Goal: Information Seeking & Learning: Learn about a topic

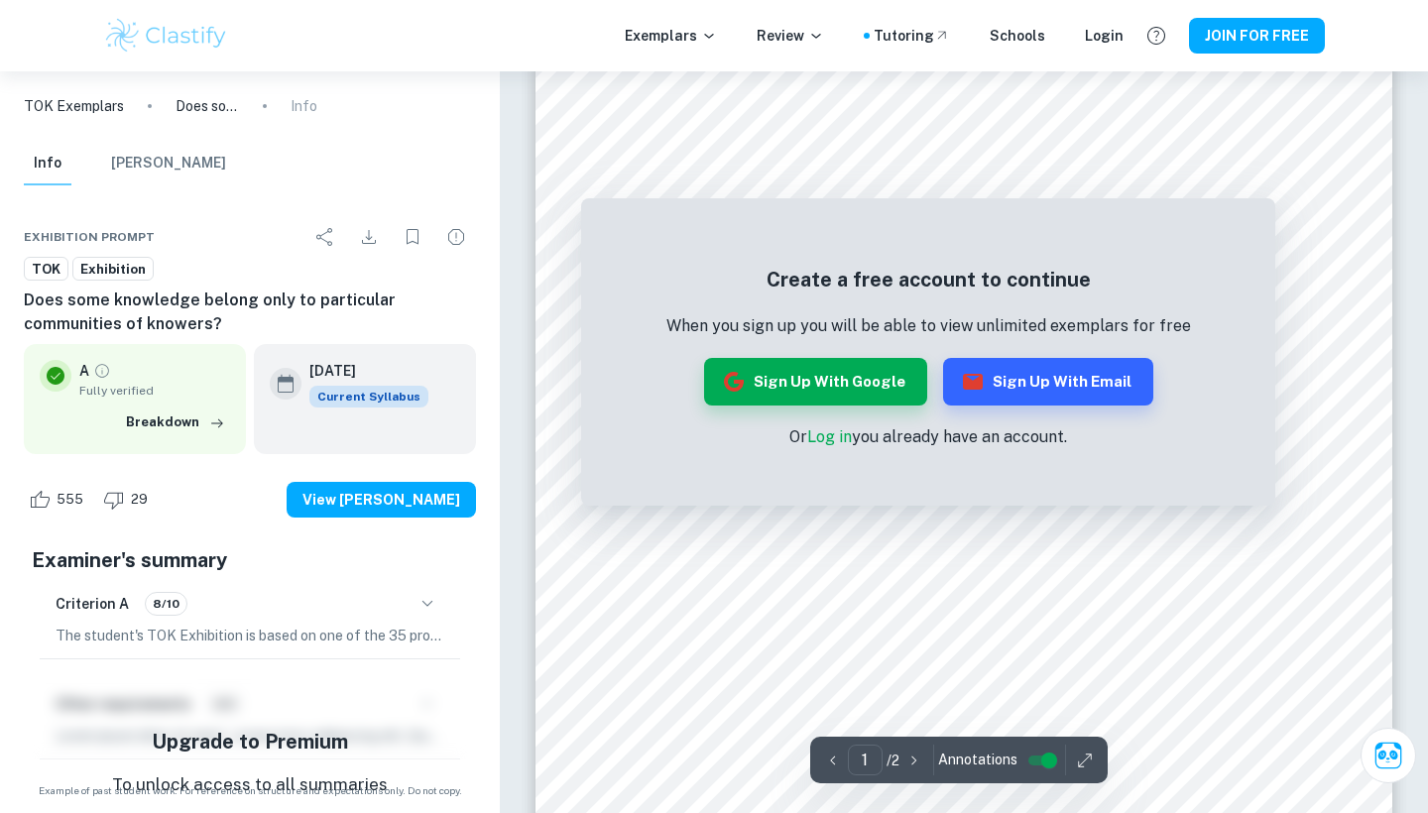
scroll to position [297, 0]
click at [887, 374] on button "Sign up with Google" at bounding box center [815, 382] width 223 height 48
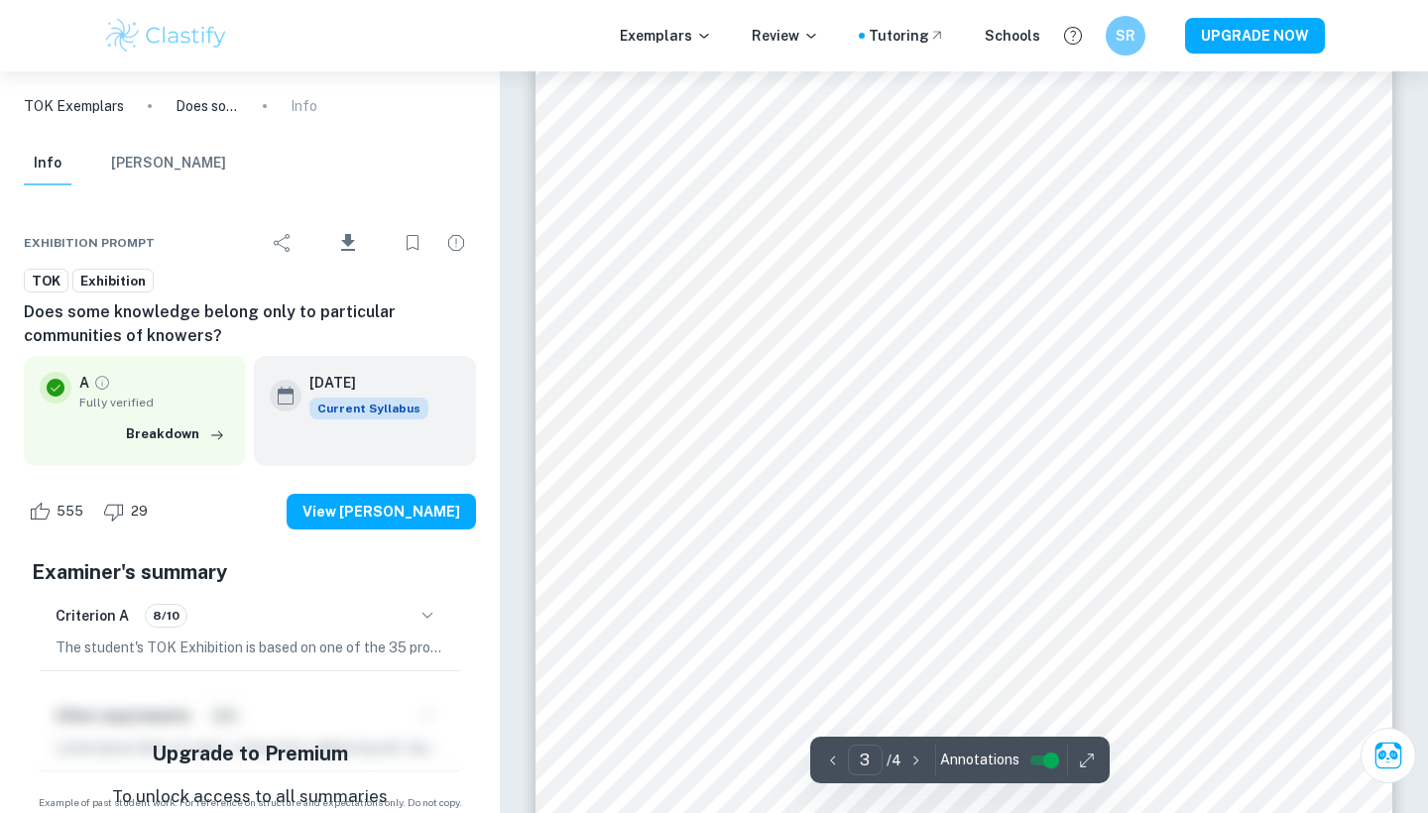
scroll to position [2830, 0]
type input "2"
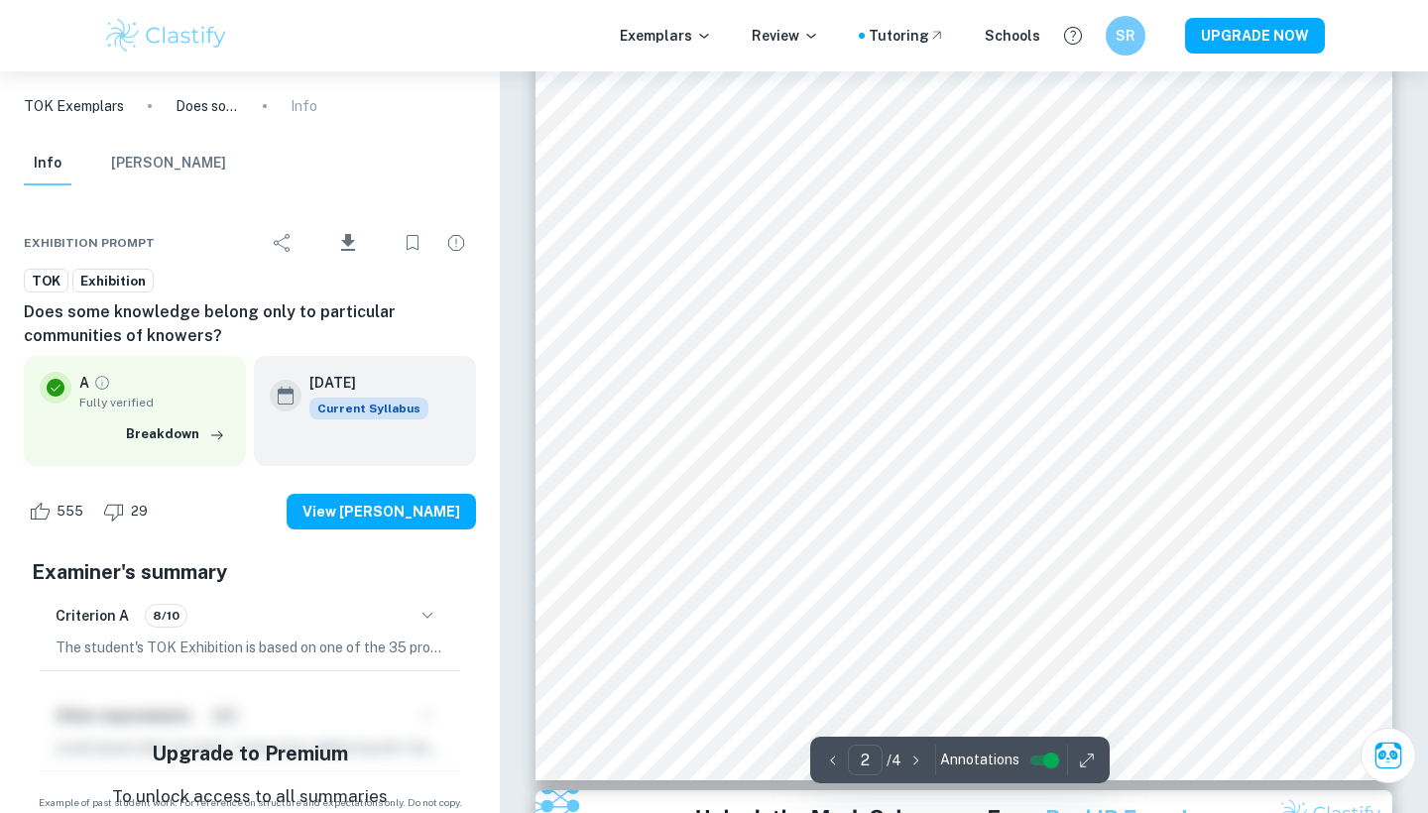
scroll to position [1507, 0]
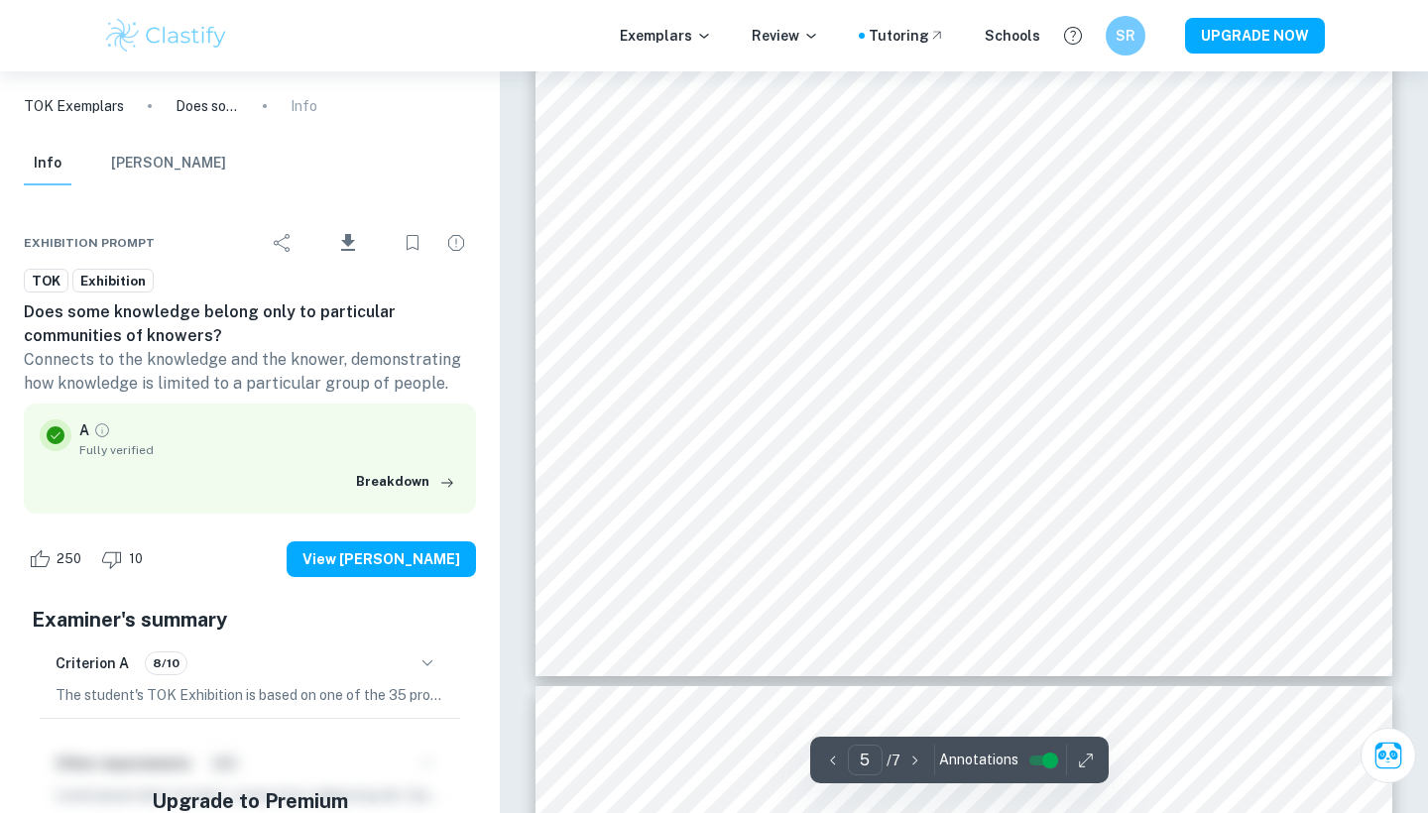
scroll to position [5755, 0]
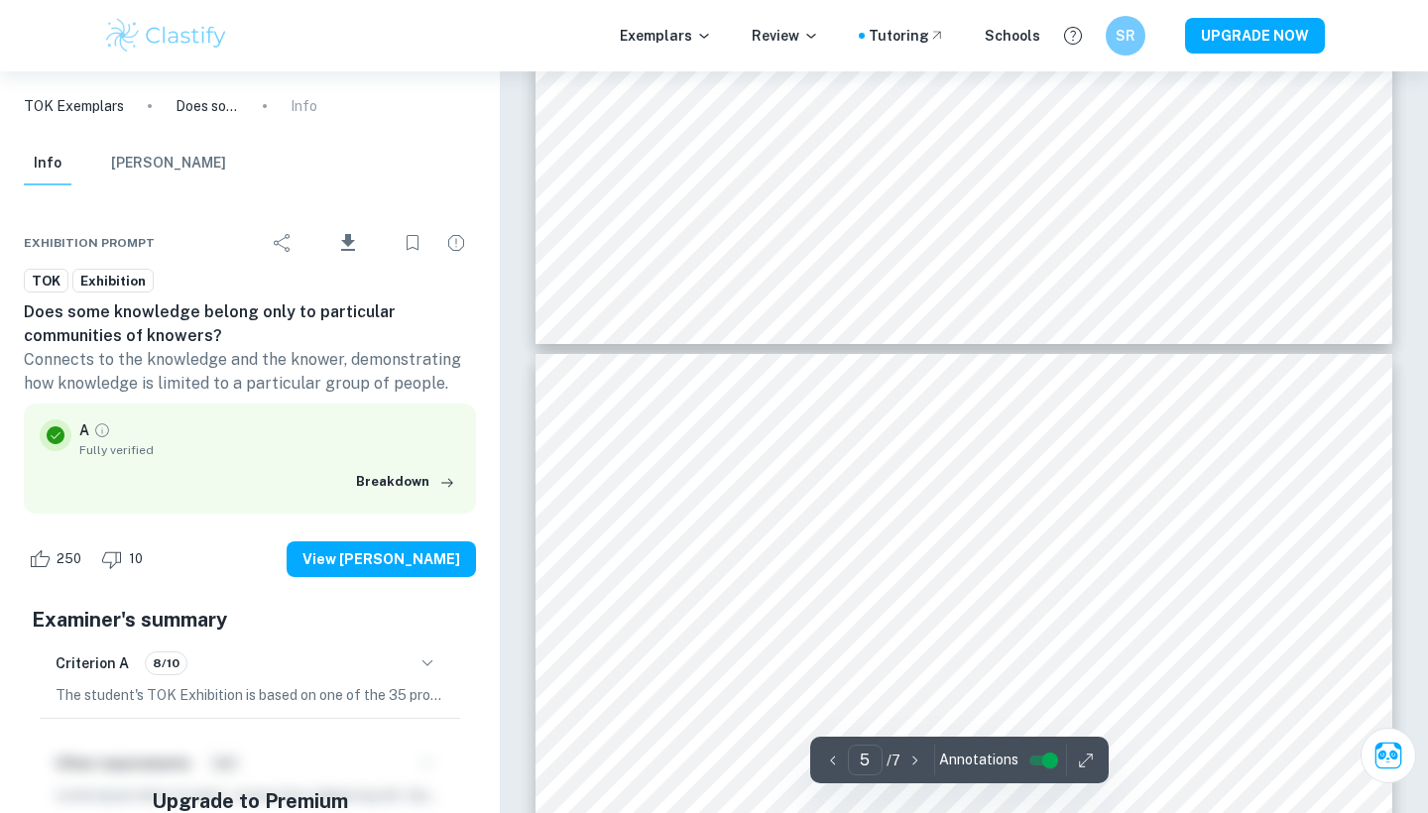
type input "6"
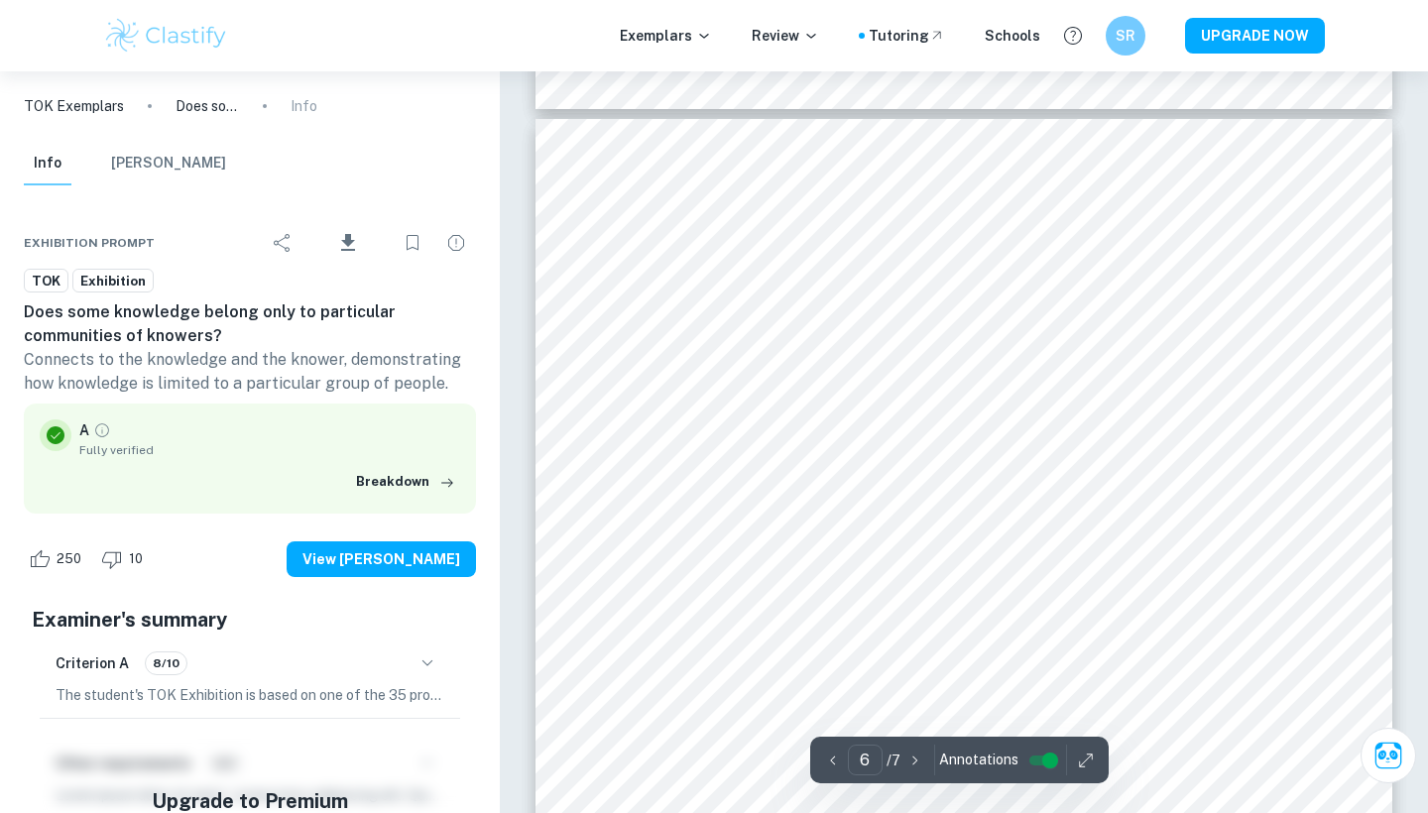
scroll to position [6345, 0]
